Goal: Transaction & Acquisition: Purchase product/service

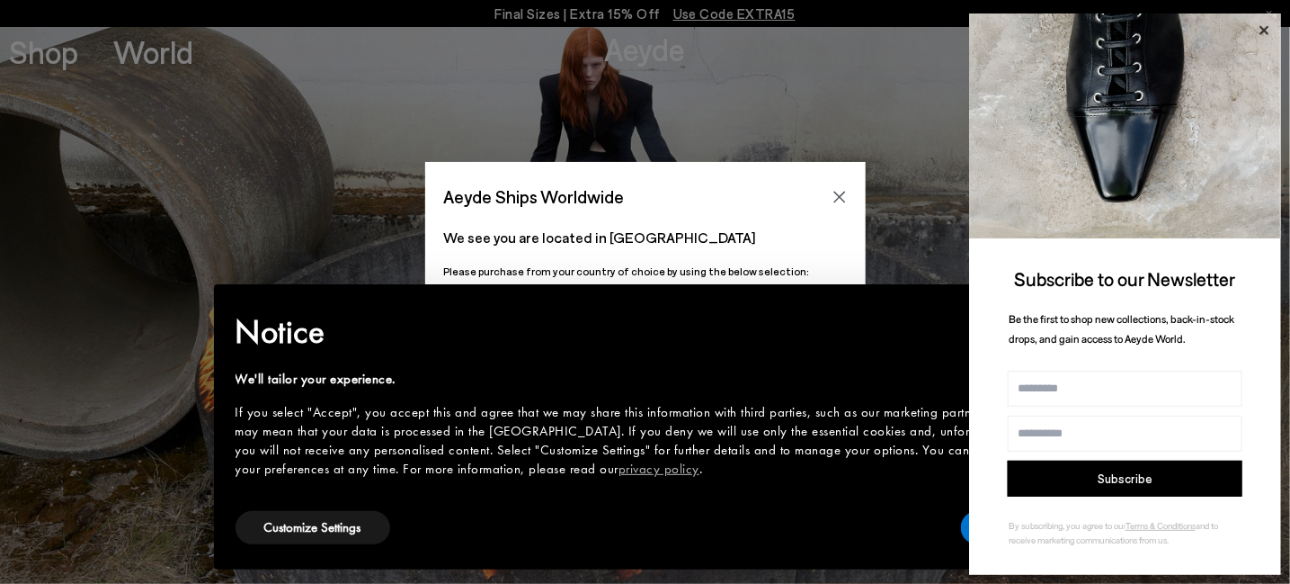
click at [1261, 31] on icon at bounding box center [1264, 30] width 23 height 23
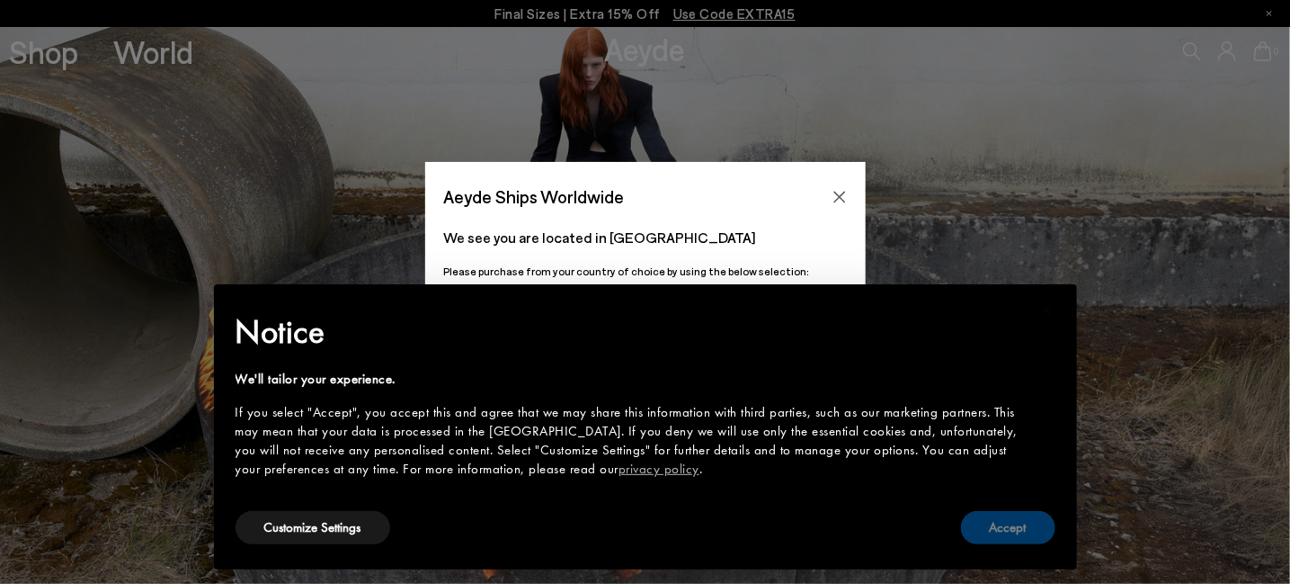
click at [1022, 522] on button "Accept" at bounding box center [1008, 527] width 94 height 33
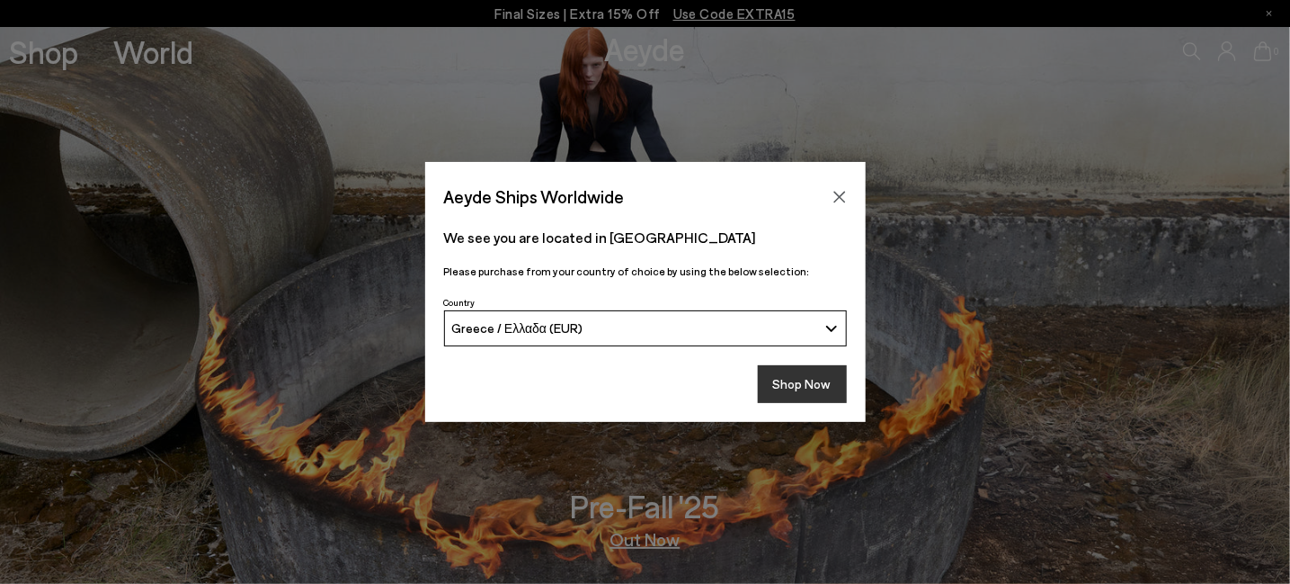
click at [804, 386] on button "Shop Now" at bounding box center [802, 384] width 89 height 38
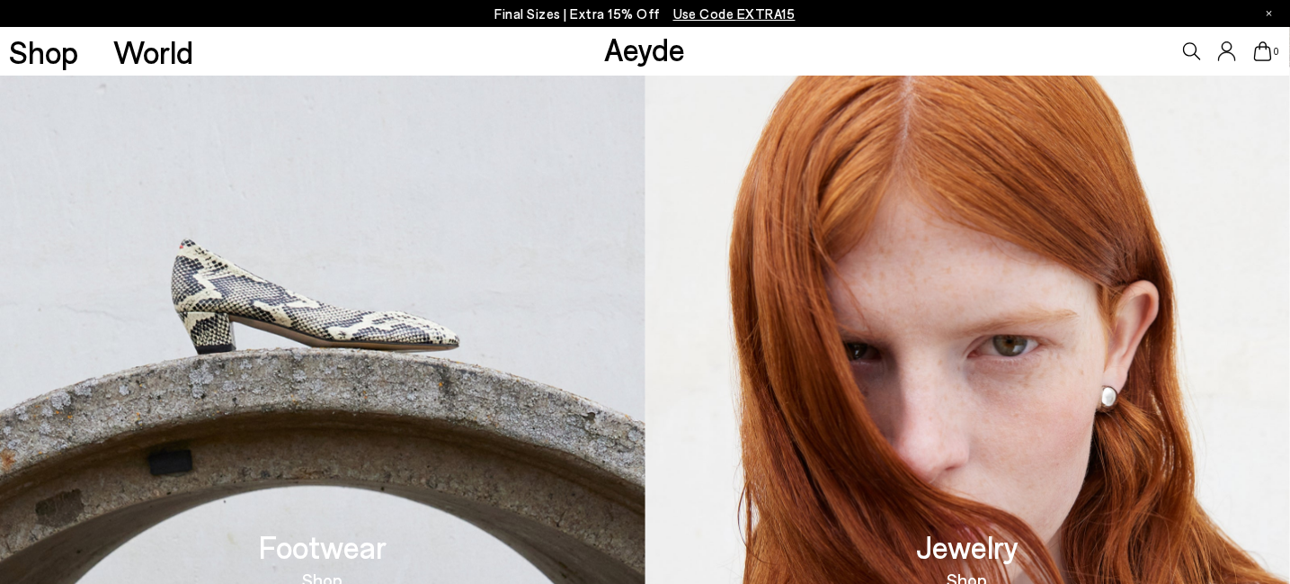
scroll to position [629, 0]
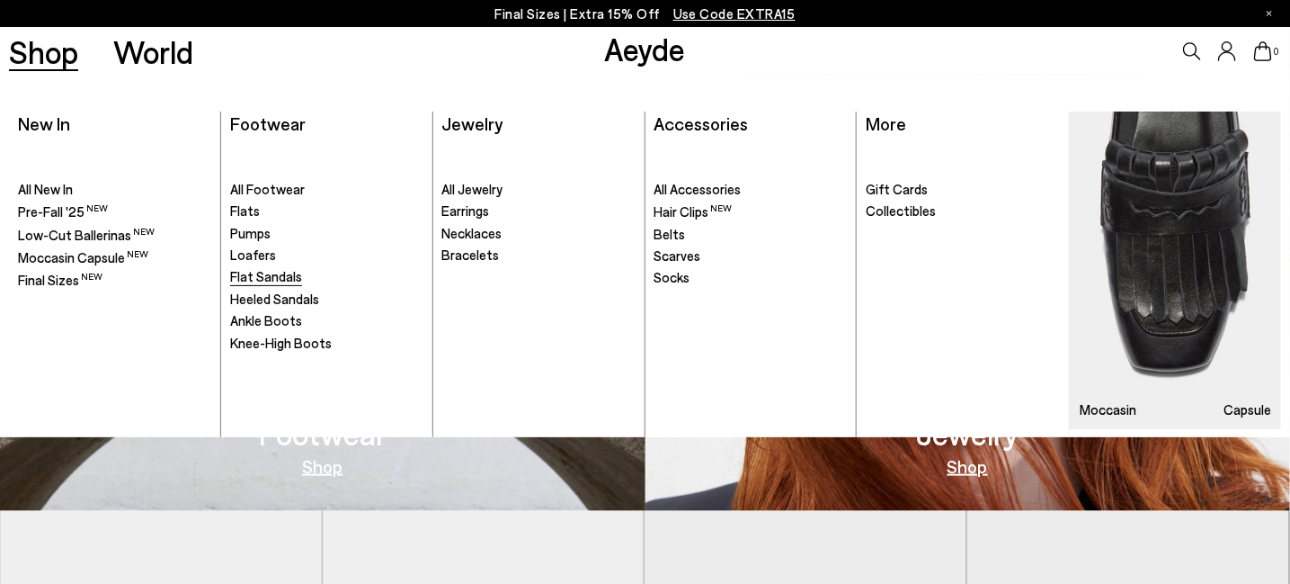
click at [268, 278] on span "Flat Sandals" at bounding box center [266, 276] width 72 height 16
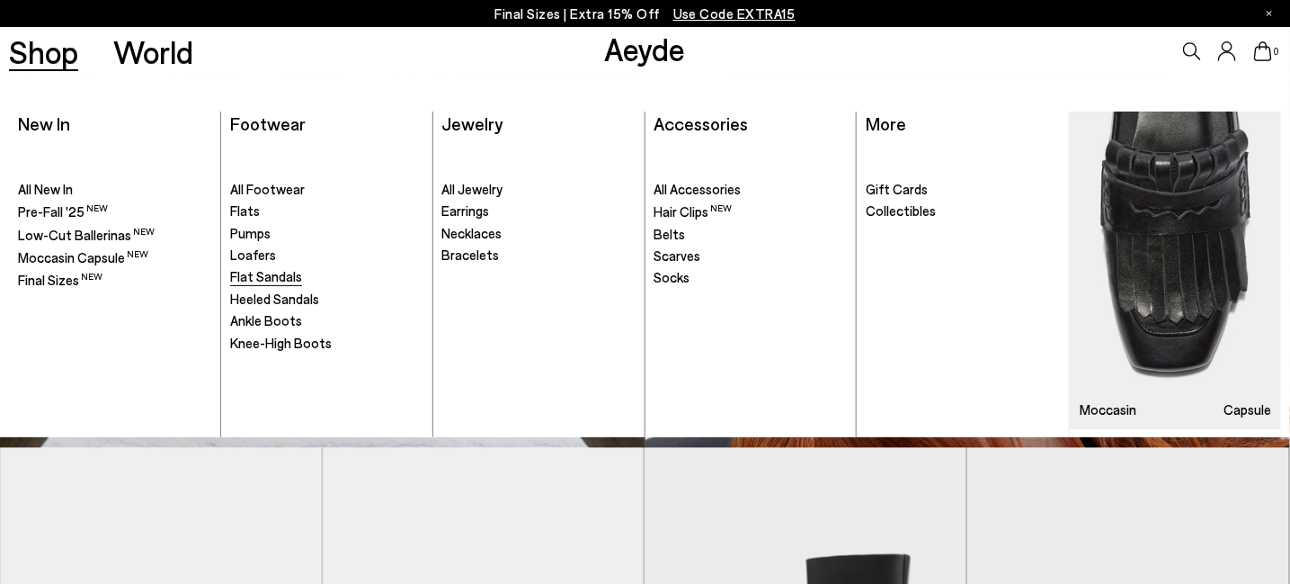
scroll to position [719, 0]
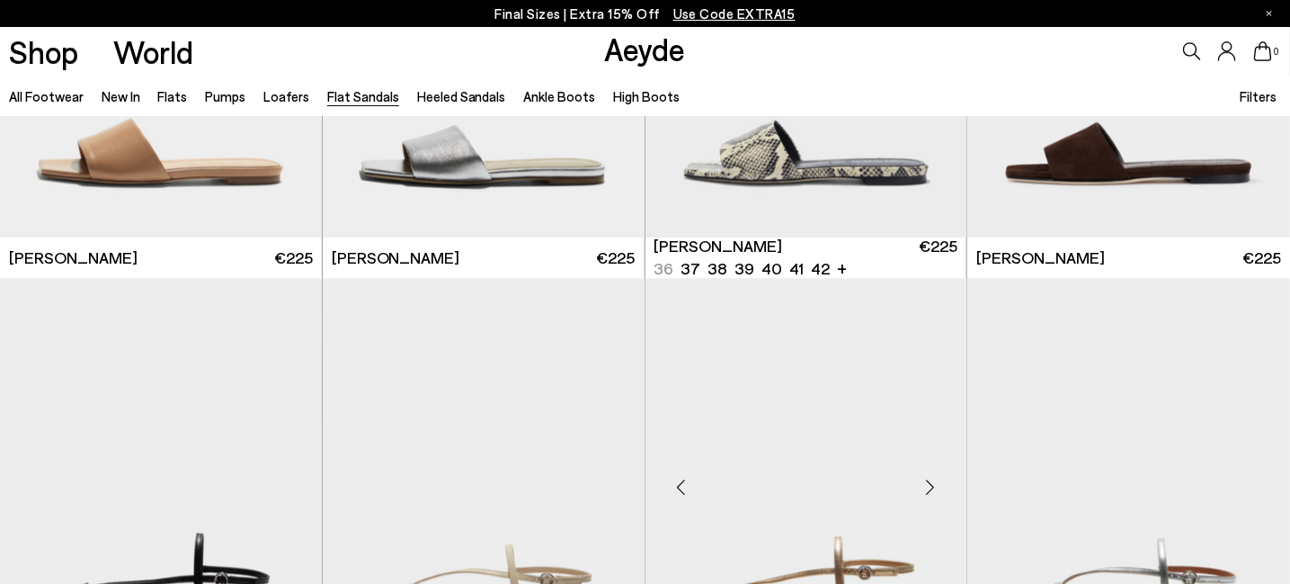
scroll to position [1978, 0]
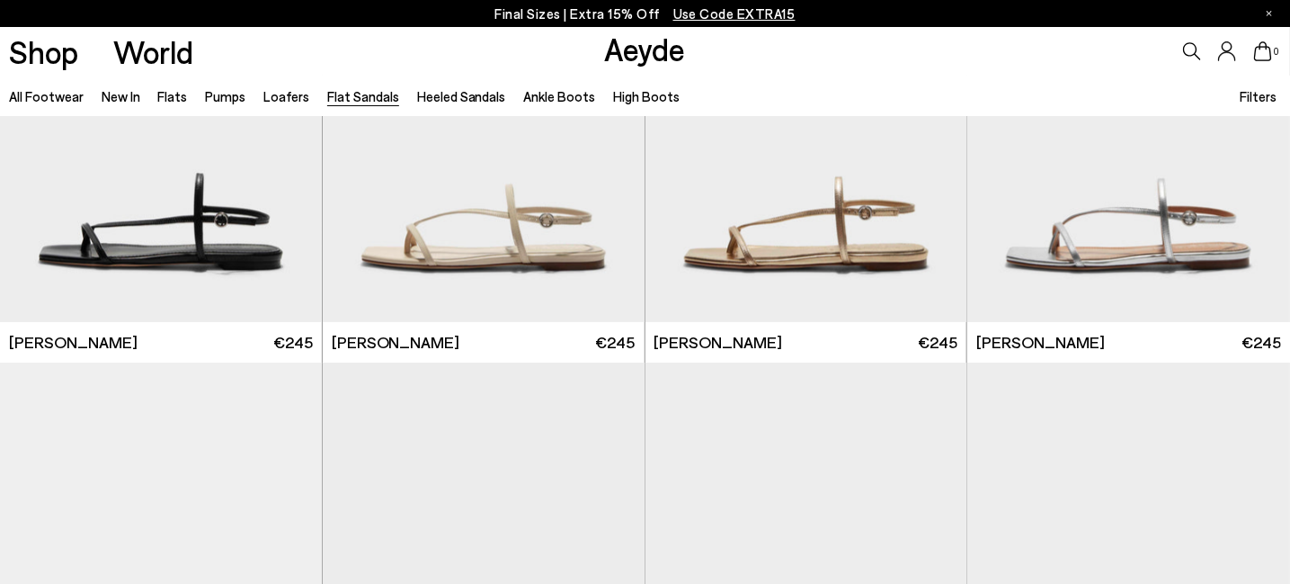
click at [368, 94] on link "Flat Sandals" at bounding box center [363, 96] width 72 height 16
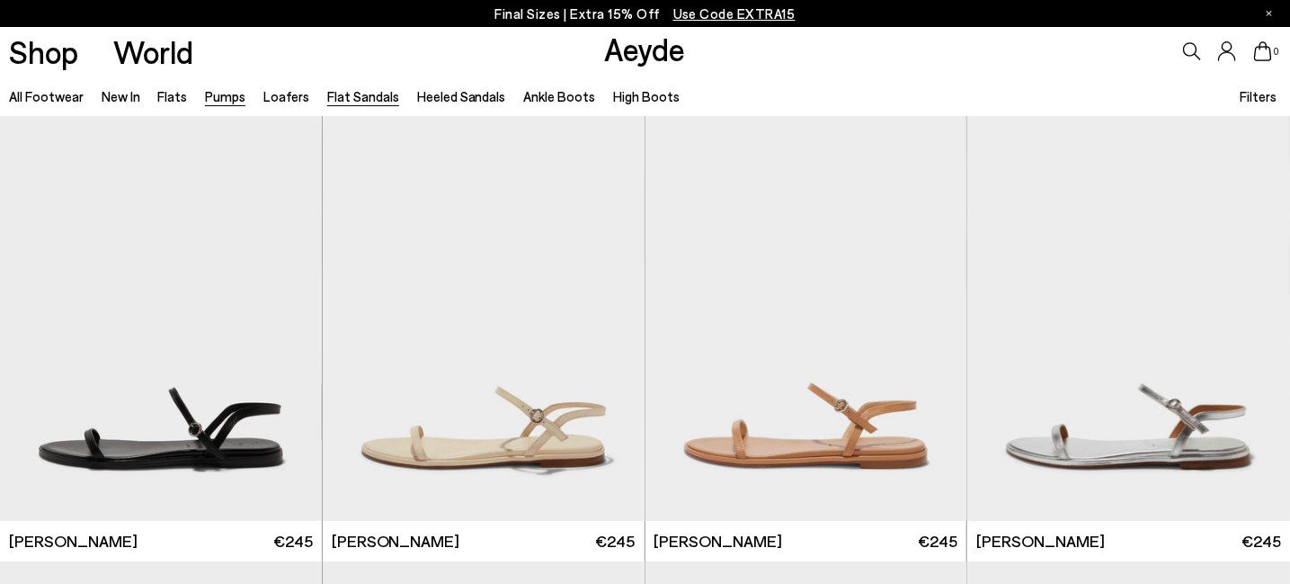
click at [240, 97] on link "Pumps" at bounding box center [225, 96] width 40 height 16
